Goal: Task Accomplishment & Management: Manage account settings

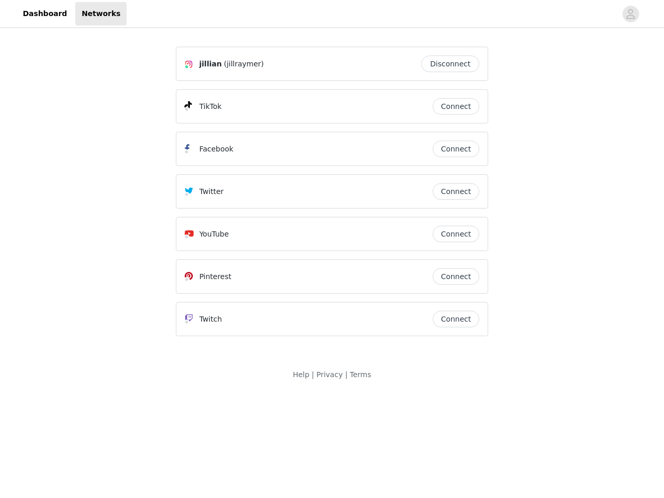
click at [332, 196] on div "Twitter" at bounding box center [309, 191] width 248 height 12
click at [332, 14] on div at bounding box center [372, 13] width 490 height 23
click at [631, 14] on icon "avatar" at bounding box center [631, 14] width 10 height 17
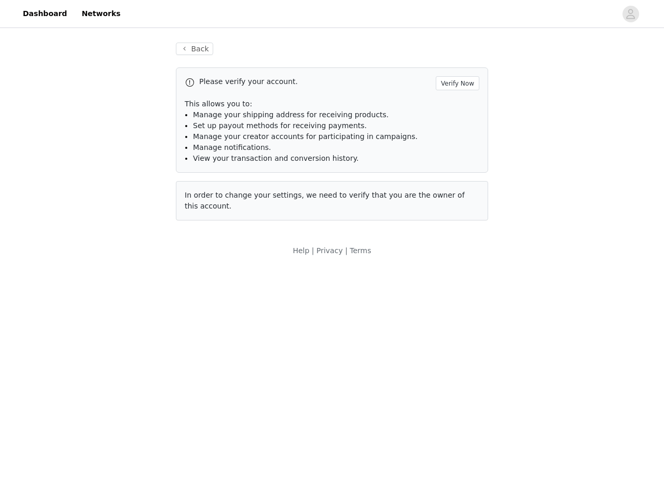
click at [453, 64] on div "Back Please verify your account. Verify Now This allows you to: Manage your shi…" at bounding box center [331, 131] width 337 height 203
click at [456, 106] on p "This allows you to:" at bounding box center [332, 104] width 295 height 11
click at [456, 149] on li "Manage notifications." at bounding box center [336, 147] width 286 height 11
click at [456, 191] on span "In order to change your settings, we need to verify that you are the owner of t…" at bounding box center [325, 200] width 280 height 19
